Goal: Task Accomplishment & Management: Use online tool/utility

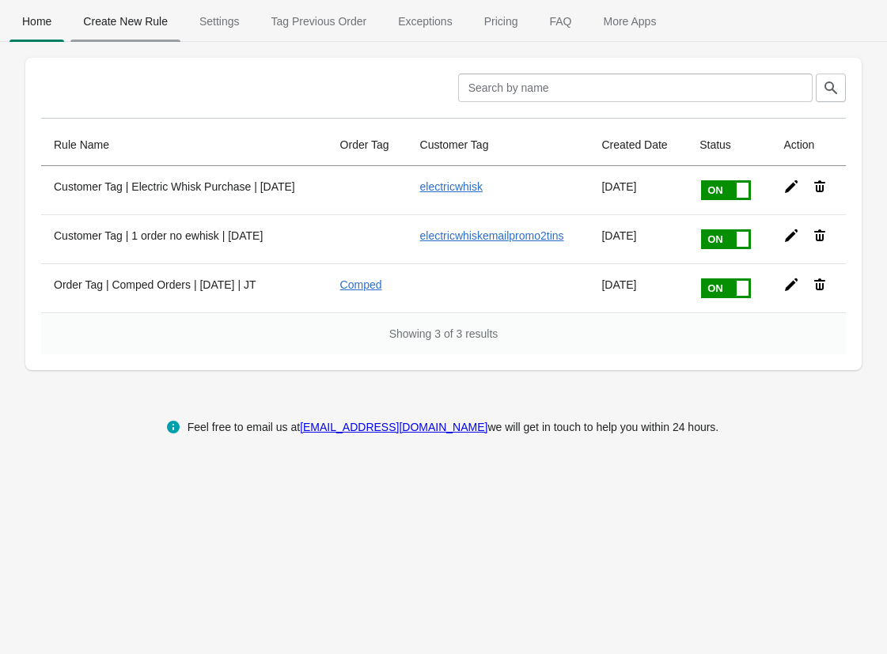
click at [147, 19] on span "Create New Rule" at bounding box center [125, 21] width 110 height 28
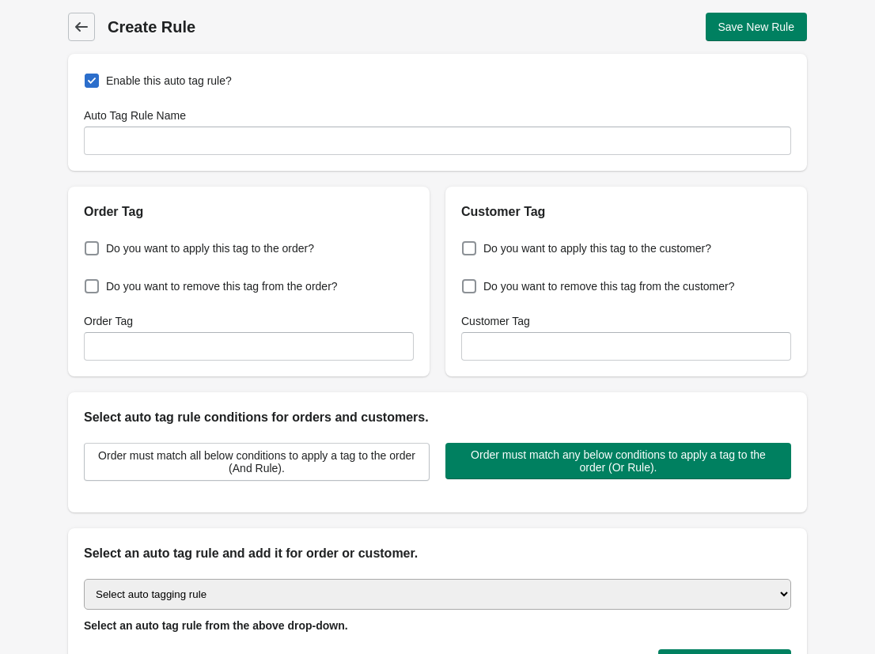
click at [90, 25] on span "Back" at bounding box center [81, 27] width 22 height 22
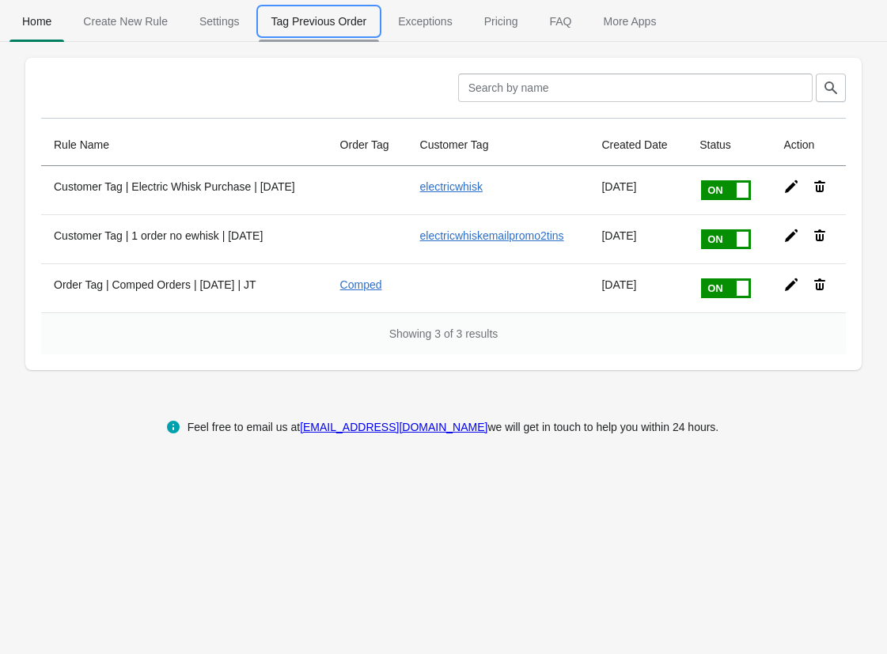
click at [309, 26] on span "Tag Previous Order" at bounding box center [319, 21] width 121 height 28
click at [512, 33] on span "Pricing" at bounding box center [501, 21] width 59 height 28
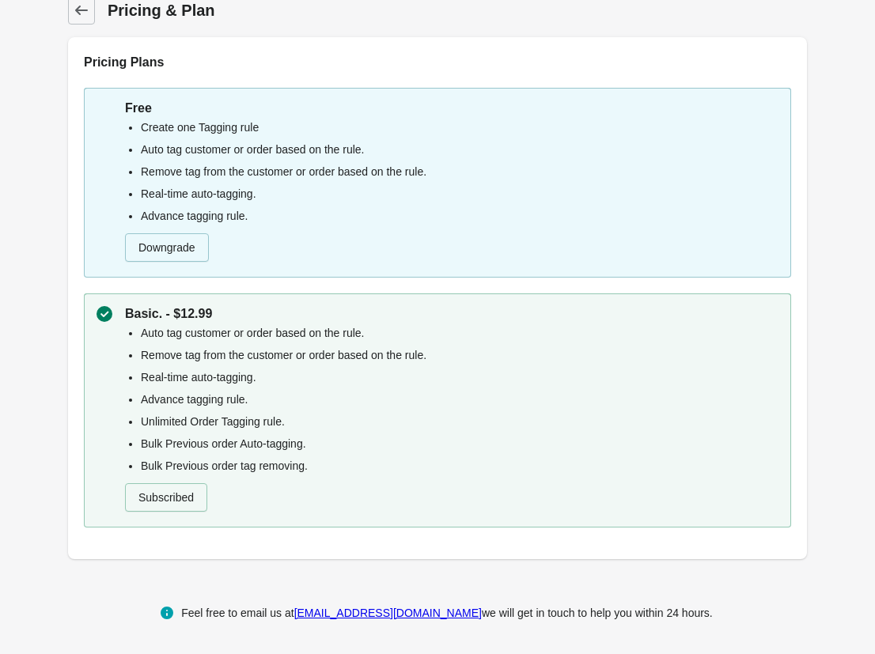
scroll to position [17, 0]
click at [82, 10] on icon at bounding box center [81, 10] width 13 height 9
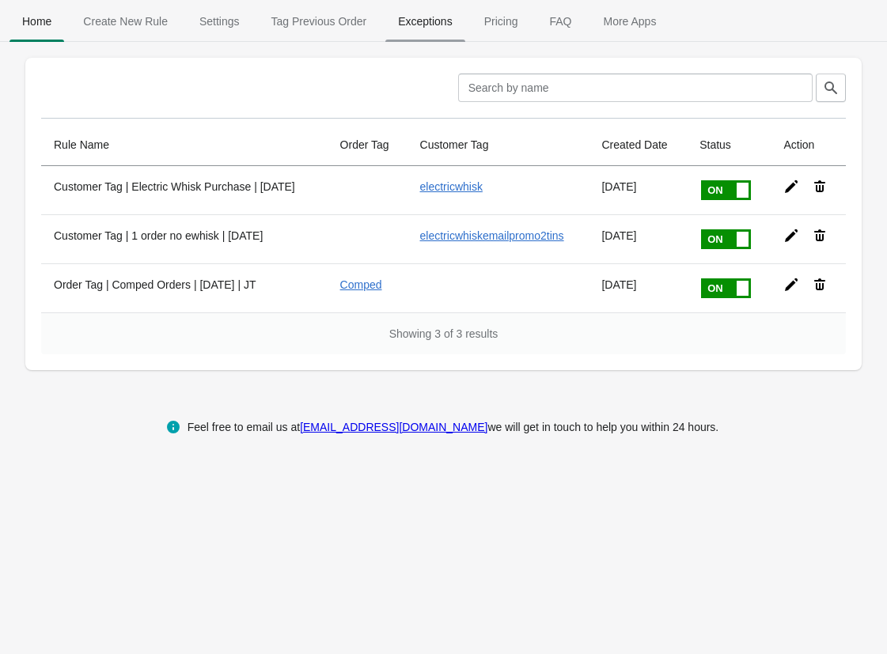
click at [446, 24] on span "Exceptions" at bounding box center [424, 21] width 79 height 28
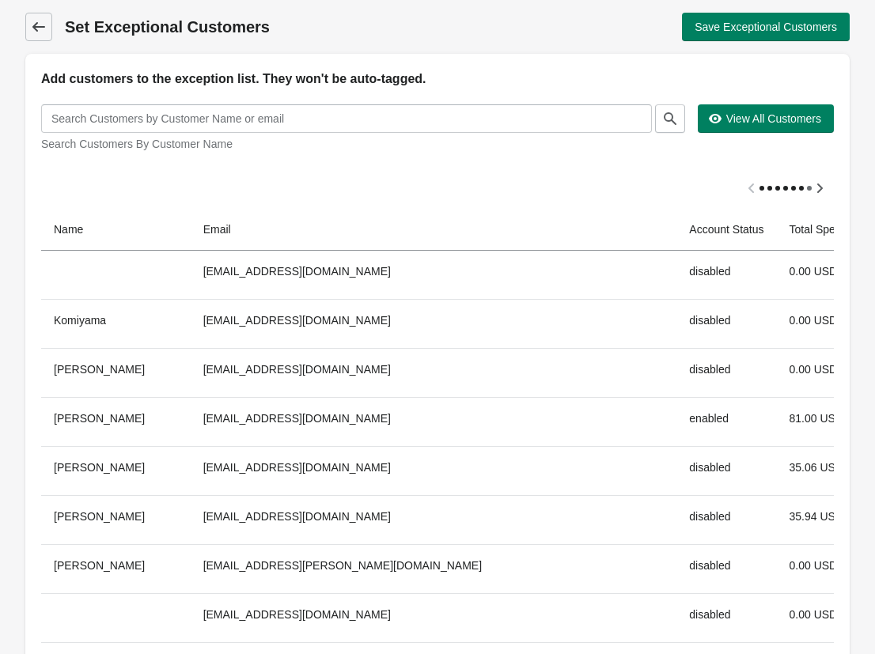
click at [38, 21] on icon at bounding box center [39, 27] width 16 height 16
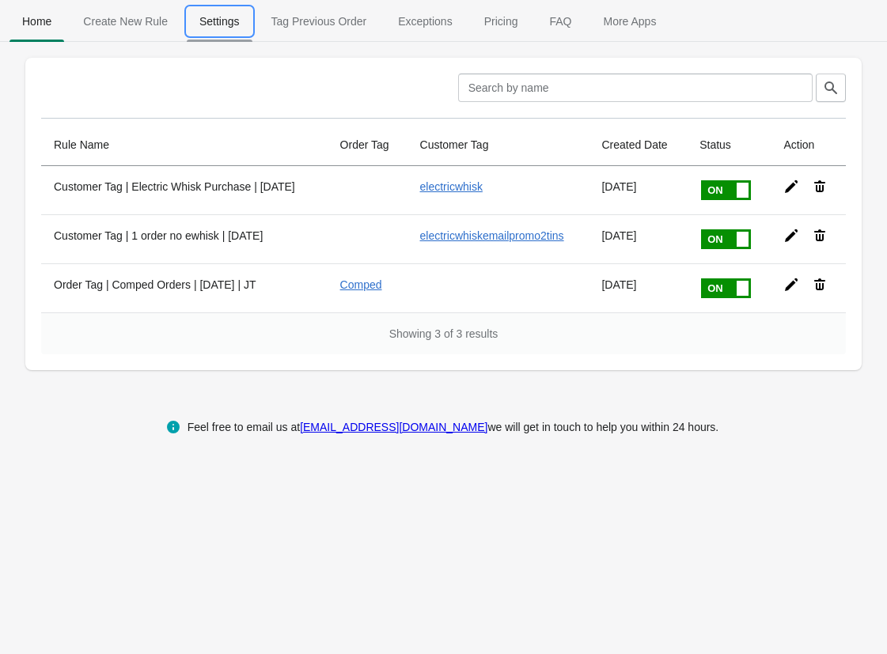
click at [234, 33] on span "Settings" at bounding box center [220, 21] width 66 height 28
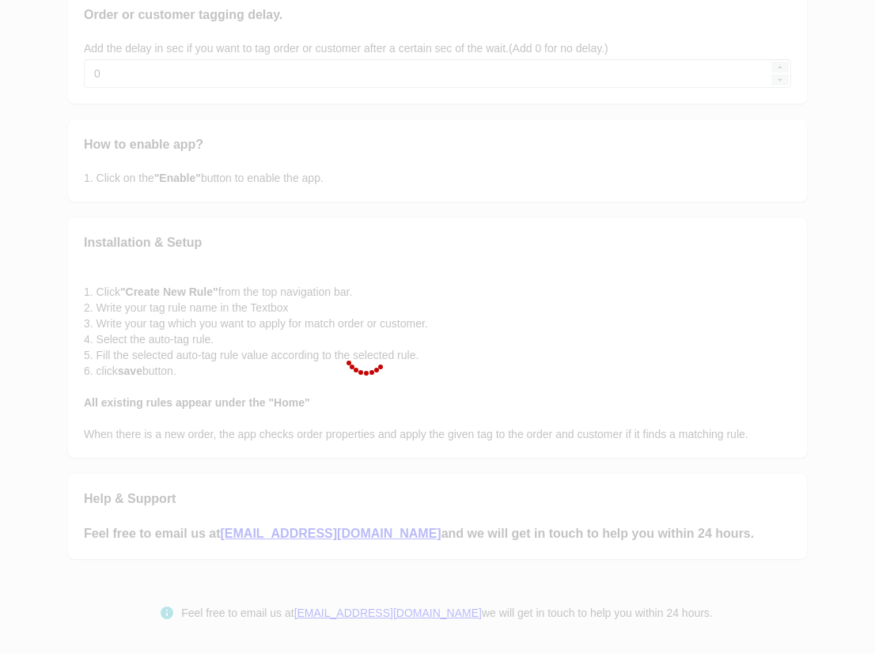
scroll to position [134, 0]
